Goal: Transaction & Acquisition: Purchase product/service

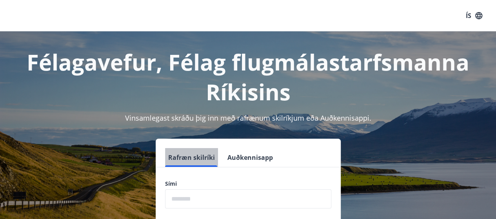
click at [193, 157] on button "Rafræn skilríki" at bounding box center [191, 157] width 53 height 19
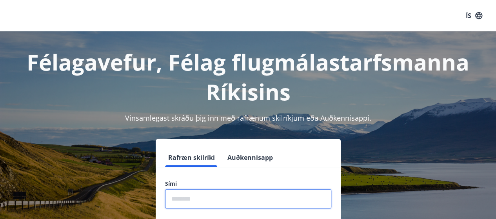
click at [217, 201] on input "phone" at bounding box center [248, 199] width 166 height 19
type input "********"
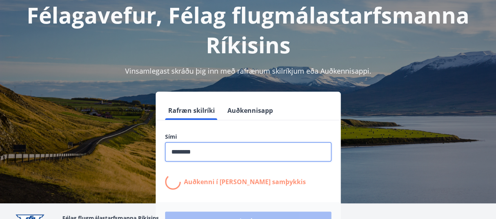
scroll to position [47, 0]
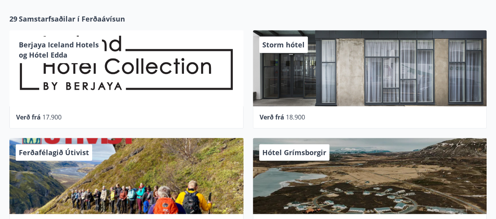
scroll to position [245, 0]
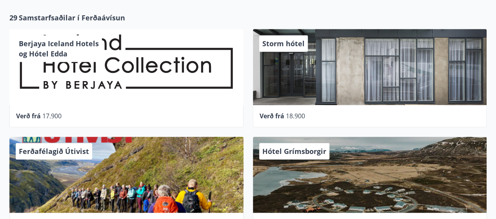
click at [174, 78] on div "Berjaya Iceland Hotels og Hótel Edda" at bounding box center [126, 67] width 234 height 76
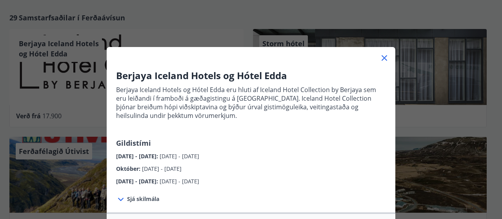
click at [384, 58] on icon at bounding box center [384, 58] width 1 height 1
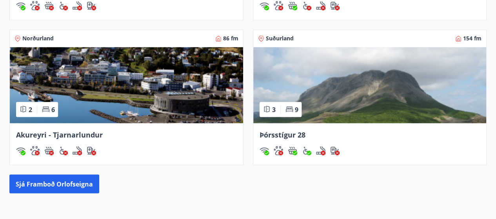
scroll to position [643, 0]
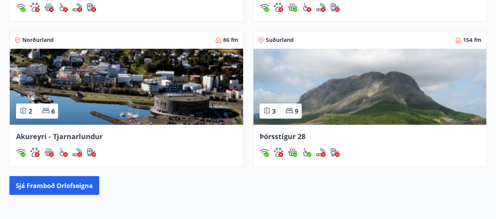
click at [163, 96] on img at bounding box center [126, 87] width 233 height 76
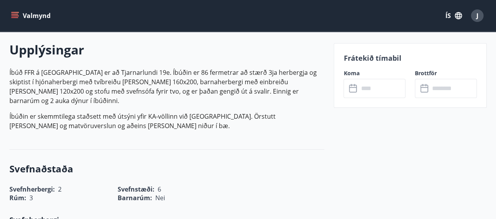
scroll to position [227, 0]
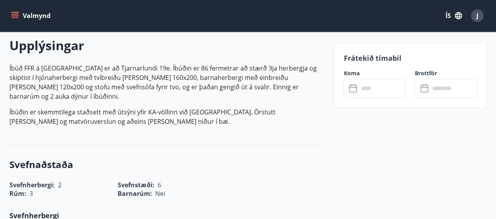
click at [374, 91] on input "text" at bounding box center [382, 88] width 47 height 19
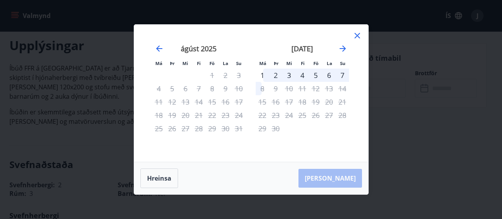
click at [354, 36] on icon at bounding box center [357, 35] width 9 height 9
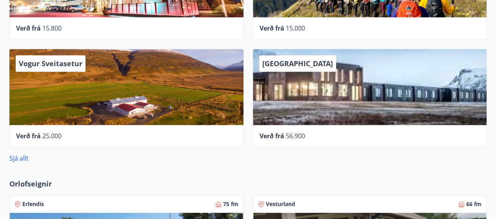
scroll to position [330, 0]
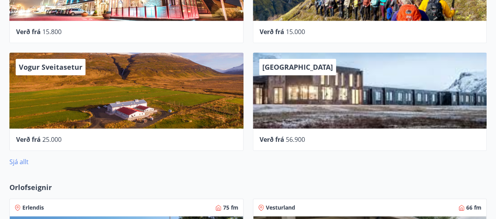
click at [22, 162] on link "Sjá allt" at bounding box center [18, 162] width 19 height 9
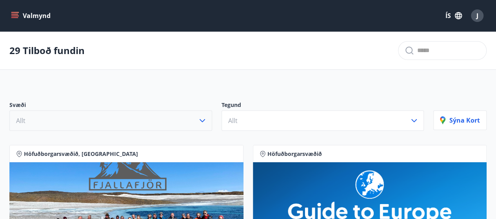
click at [199, 121] on icon "button" at bounding box center [202, 120] width 9 height 9
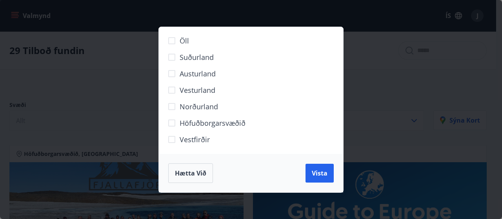
click at [199, 106] on span "Norðurland" at bounding box center [199, 107] width 38 height 10
click at [323, 173] on span "Vista" at bounding box center [320, 173] width 16 height 9
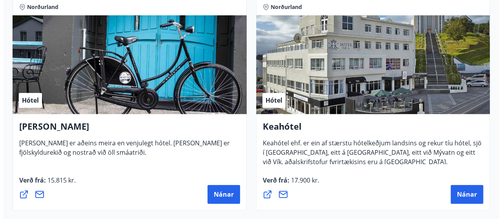
scroll to position [197, 0]
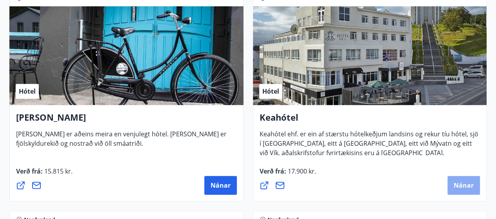
click at [462, 183] on span "Nánar" at bounding box center [464, 185] width 20 height 9
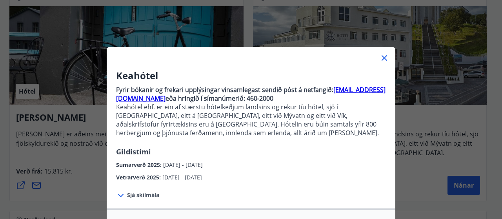
click at [123, 195] on div at bounding box center [121, 195] width 11 height 10
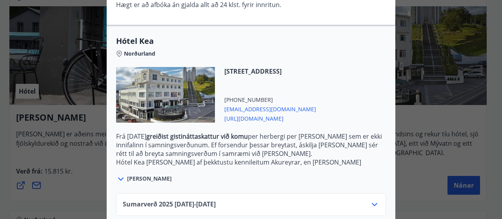
scroll to position [256, 0]
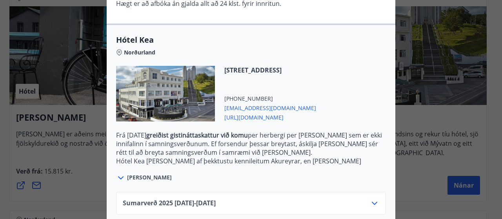
click at [120, 177] on icon at bounding box center [120, 177] width 9 height 9
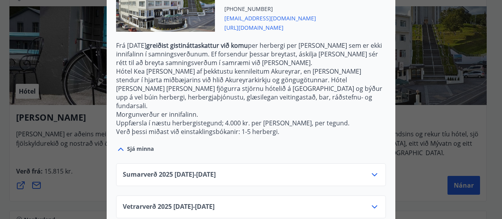
scroll to position [351, 0]
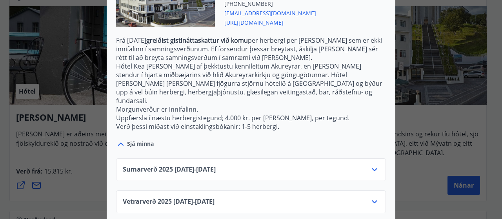
click at [333, 165] on div "Sumarverð [PHONE_NUMBER][DATE] - [DATE]" at bounding box center [251, 173] width 257 height 16
click at [373, 168] on icon at bounding box center [374, 169] width 5 height 3
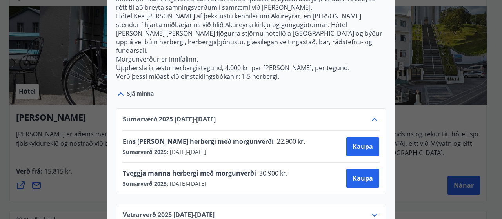
scroll to position [403, 0]
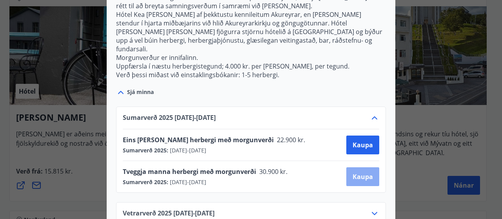
click at [358, 173] on span "Kaupa" at bounding box center [363, 177] width 20 height 9
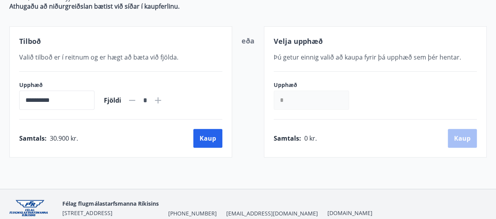
scroll to position [157, 0]
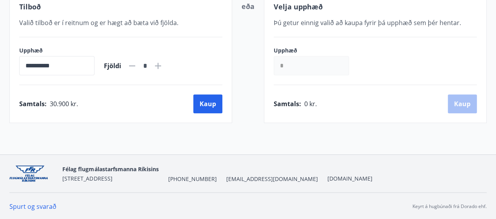
click at [161, 66] on icon at bounding box center [158, 66] width 6 height 6
type input "*"
click at [208, 106] on button "Kaup" at bounding box center [207, 104] width 29 height 19
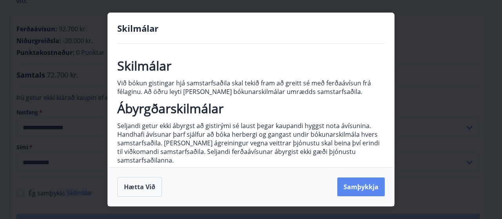
click at [367, 185] on button "Samþykkja" at bounding box center [360, 187] width 47 height 19
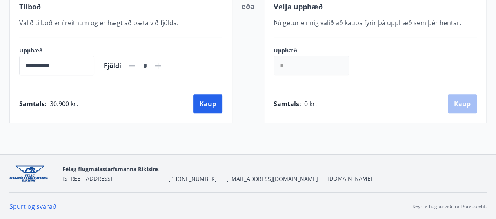
scroll to position [157, 0]
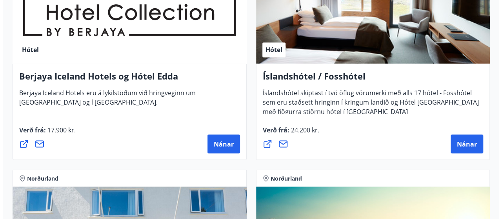
scroll to position [689, 0]
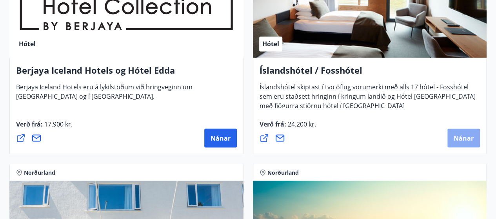
click at [461, 137] on span "Nánar" at bounding box center [464, 138] width 20 height 9
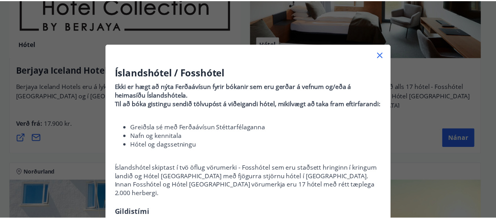
scroll to position [0, 0]
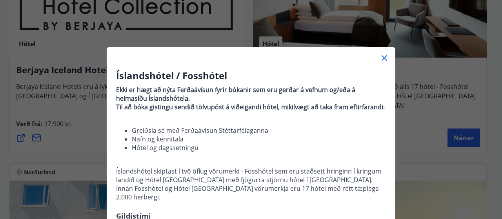
click at [381, 59] on icon at bounding box center [384, 57] width 9 height 9
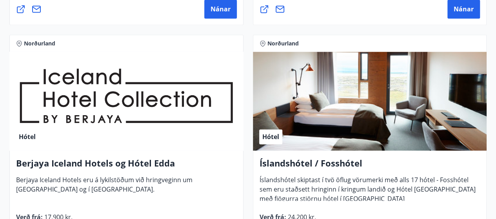
scroll to position [594, 0]
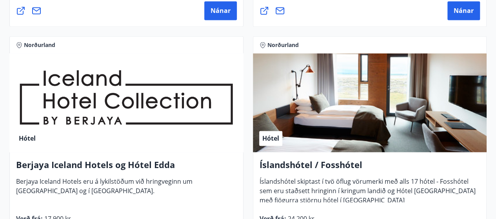
click at [142, 106] on div "Hótel" at bounding box center [126, 102] width 234 height 99
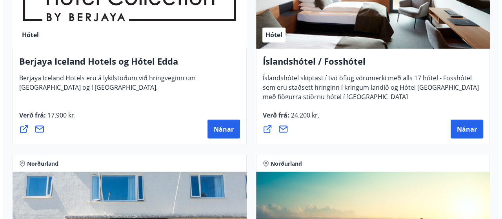
scroll to position [699, 0]
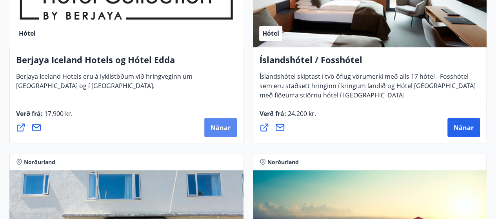
click at [224, 130] on span "Nánar" at bounding box center [221, 127] width 20 height 9
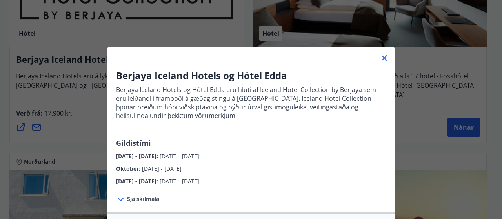
click at [134, 199] on span "Sjá skilmála" at bounding box center [143, 199] width 32 height 8
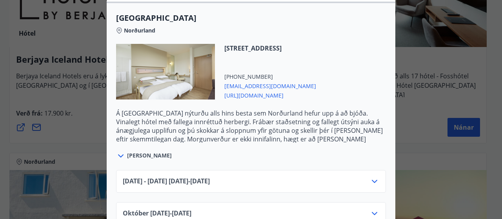
scroll to position [276, 0]
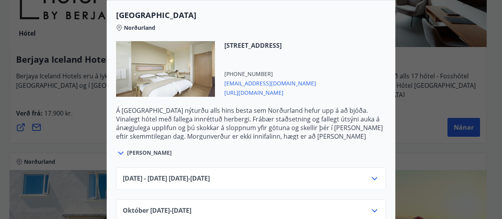
click at [117, 152] on icon at bounding box center [120, 153] width 9 height 9
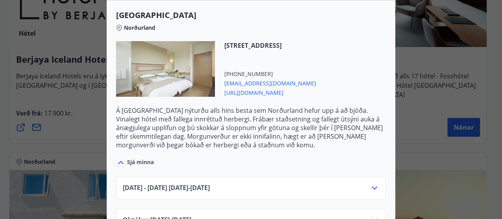
click at [118, 162] on icon at bounding box center [120, 162] width 5 height 3
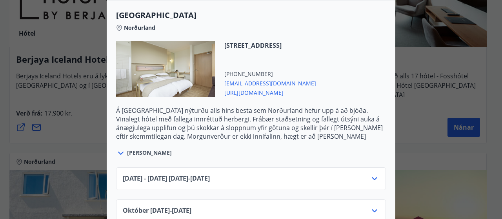
click at [372, 178] on icon at bounding box center [374, 178] width 9 height 9
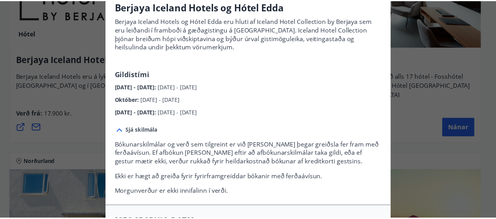
scroll to position [0, 0]
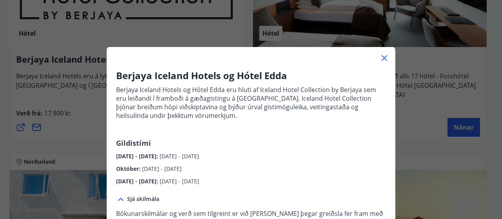
click at [382, 58] on icon at bounding box center [384, 57] width 5 height 5
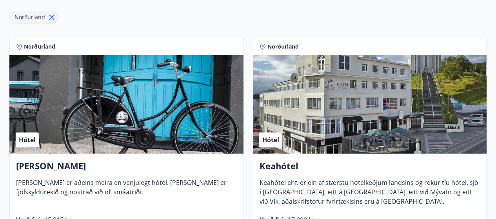
scroll to position [147, 0]
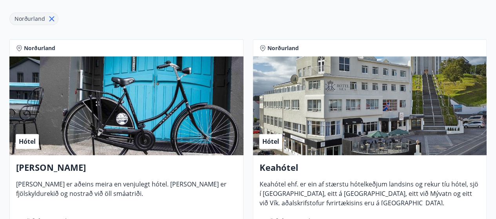
click at [351, 150] on div "Hótel" at bounding box center [370, 105] width 234 height 99
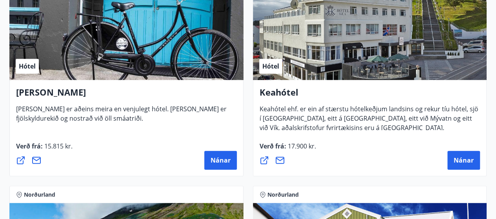
scroll to position [225, 0]
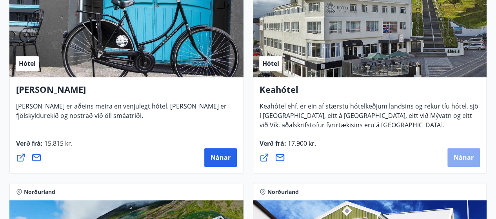
click at [463, 159] on span "Nánar" at bounding box center [464, 157] width 20 height 9
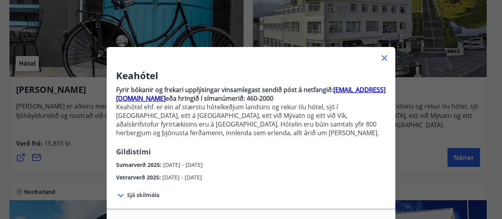
click at [382, 57] on icon at bounding box center [384, 57] width 5 height 5
